Goal: Information Seeking & Learning: Learn about a topic

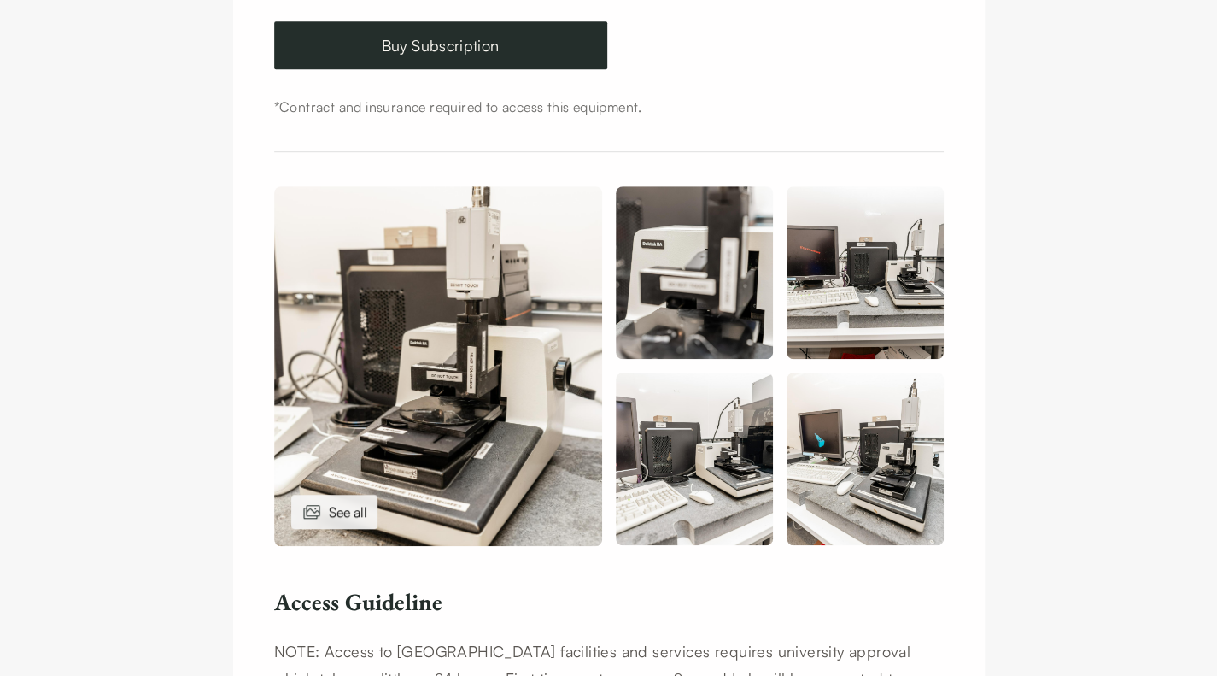
scroll to position [529, 0]
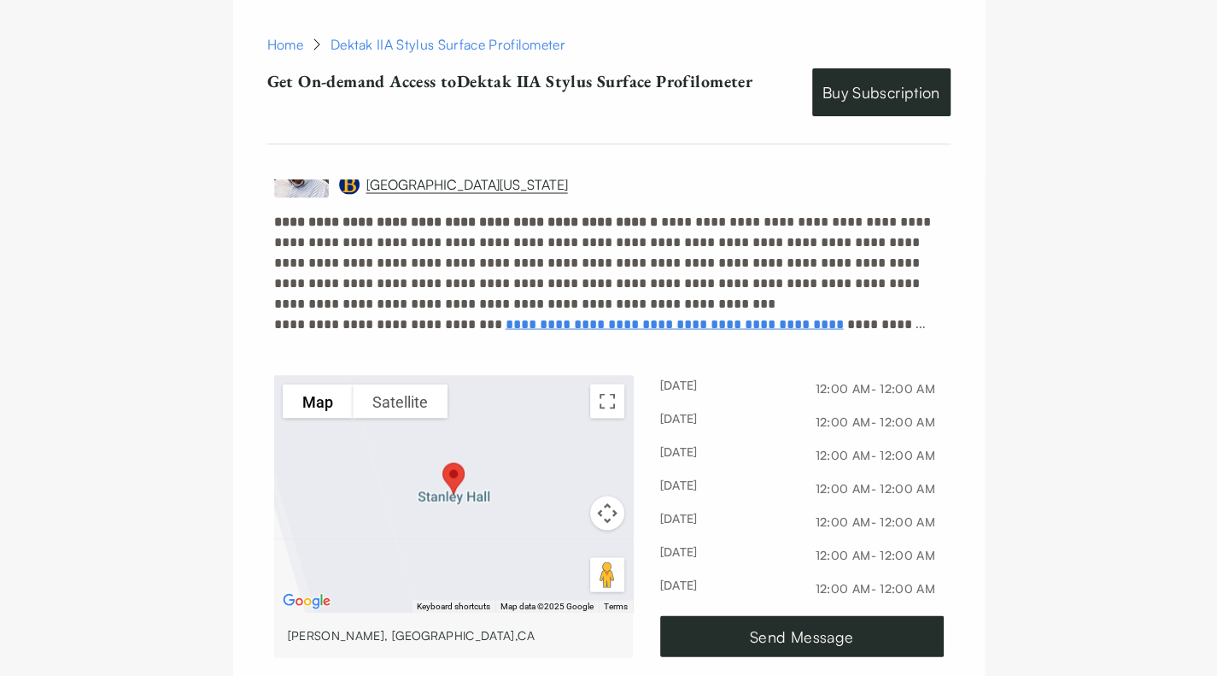
drag, startPoint x: 0, startPoint y: 0, endPoint x: 557, endPoint y: 212, distance: 595.9
click at [557, 212] on p "**********" at bounding box center [609, 262] width 670 height 103
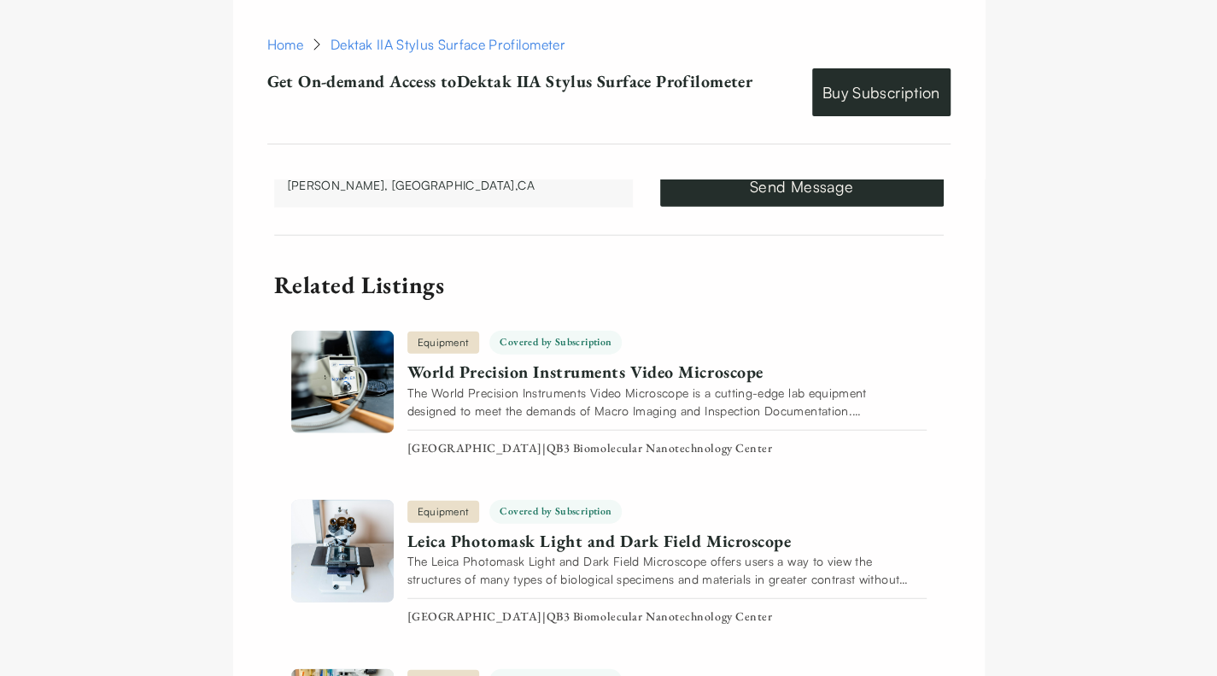
scroll to position [2199, 0]
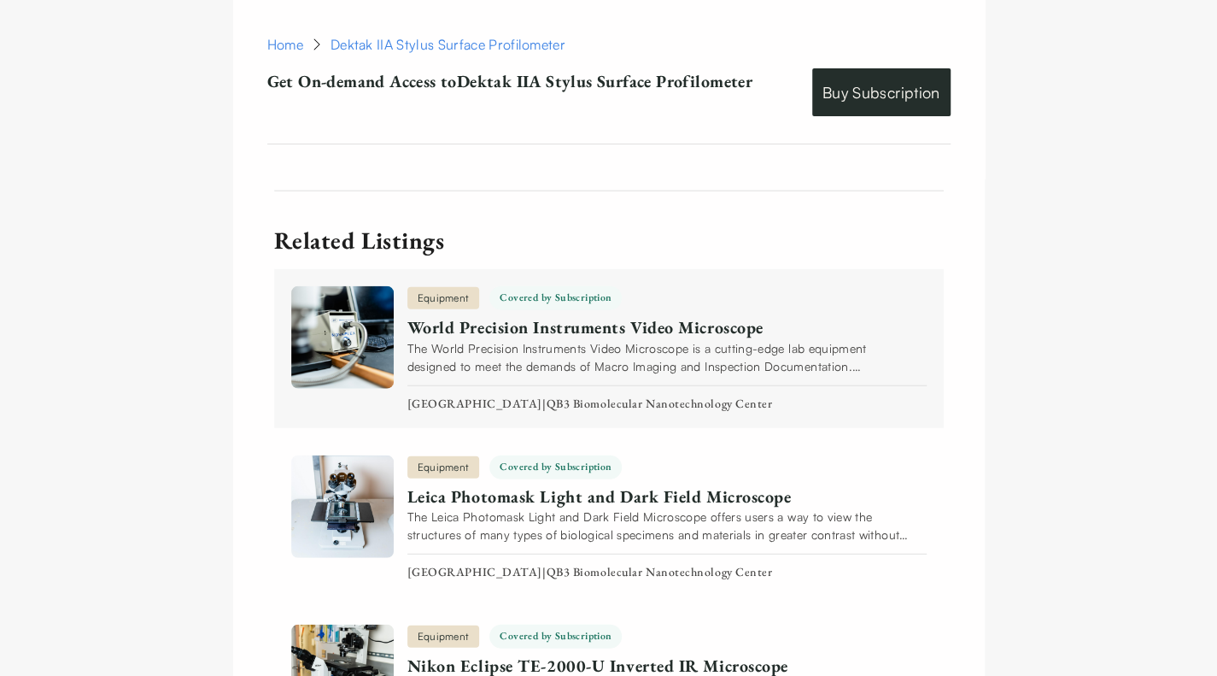
click at [355, 308] on img at bounding box center [342, 337] width 103 height 103
click at [527, 317] on link "World Precision Instruments Video Microscope" at bounding box center [664, 327] width 513 height 21
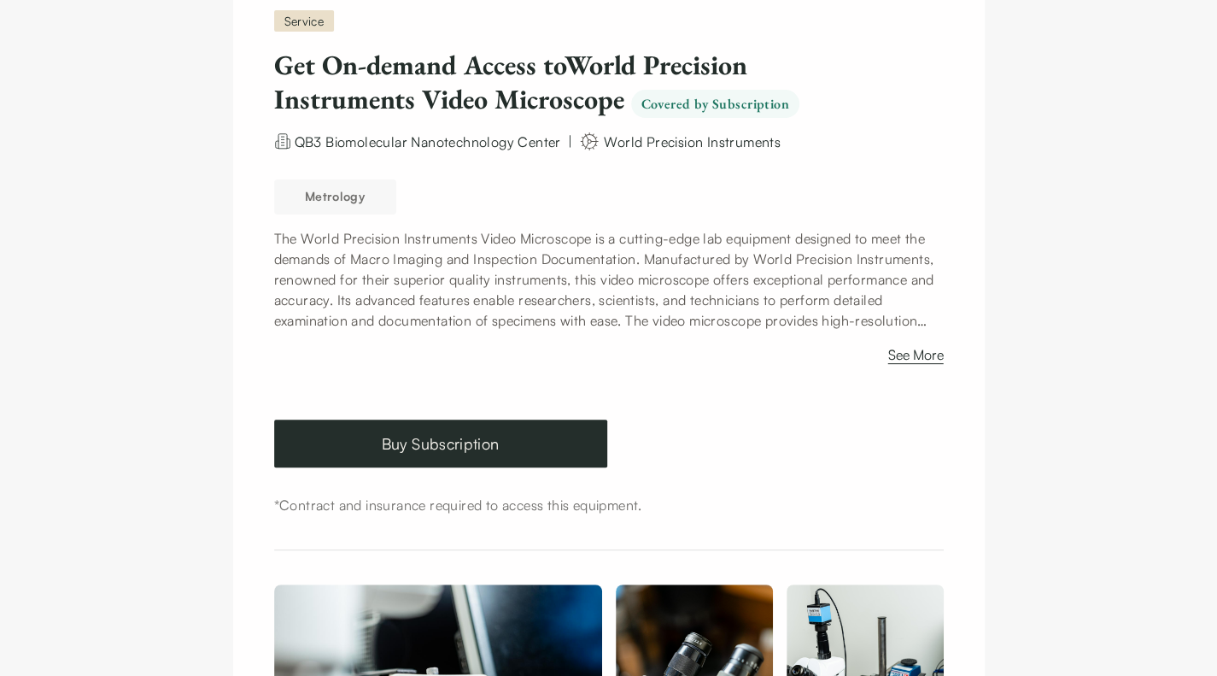
scroll to position [164, 0]
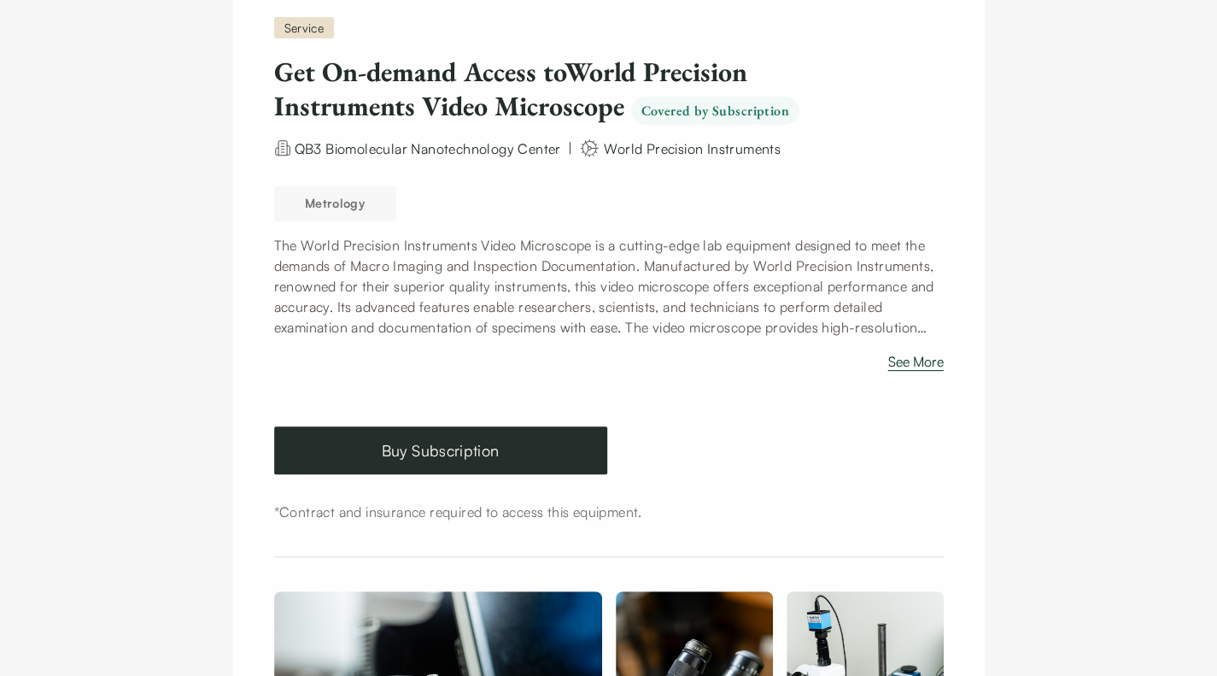
click at [924, 375] on button "See More" at bounding box center [916, 364] width 56 height 27
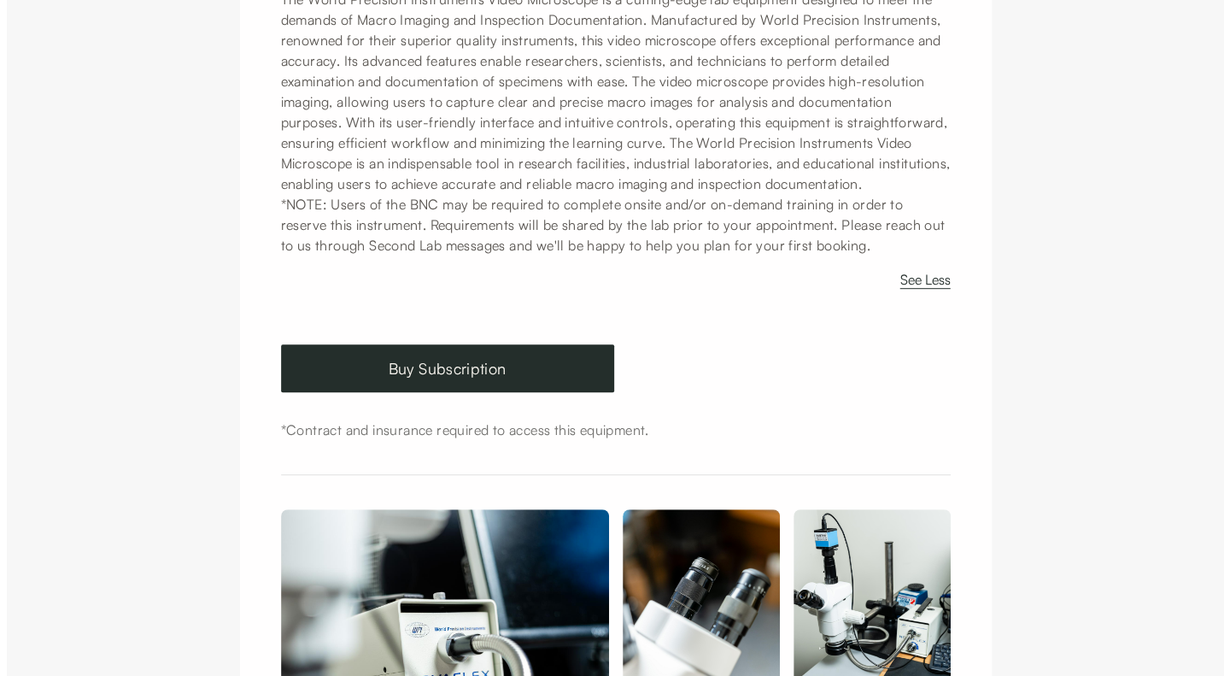
scroll to position [661, 0]
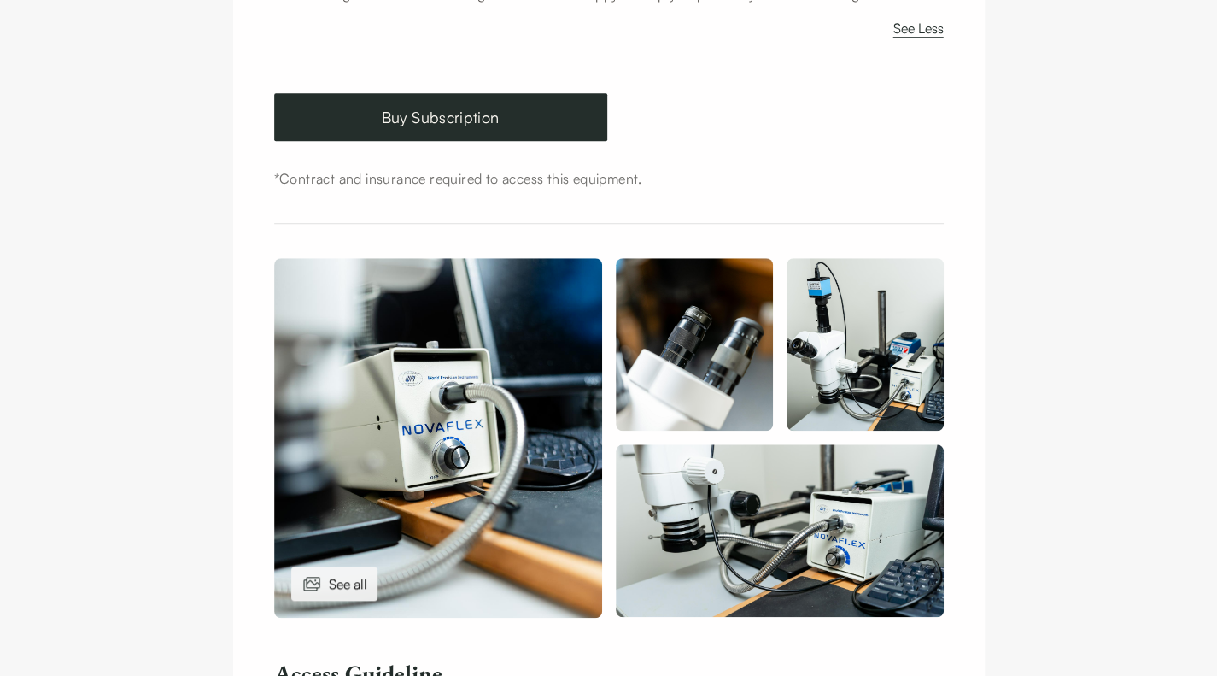
click at [415, 474] on img at bounding box center [438, 438] width 328 height 360
